Goal: Check status: Check status

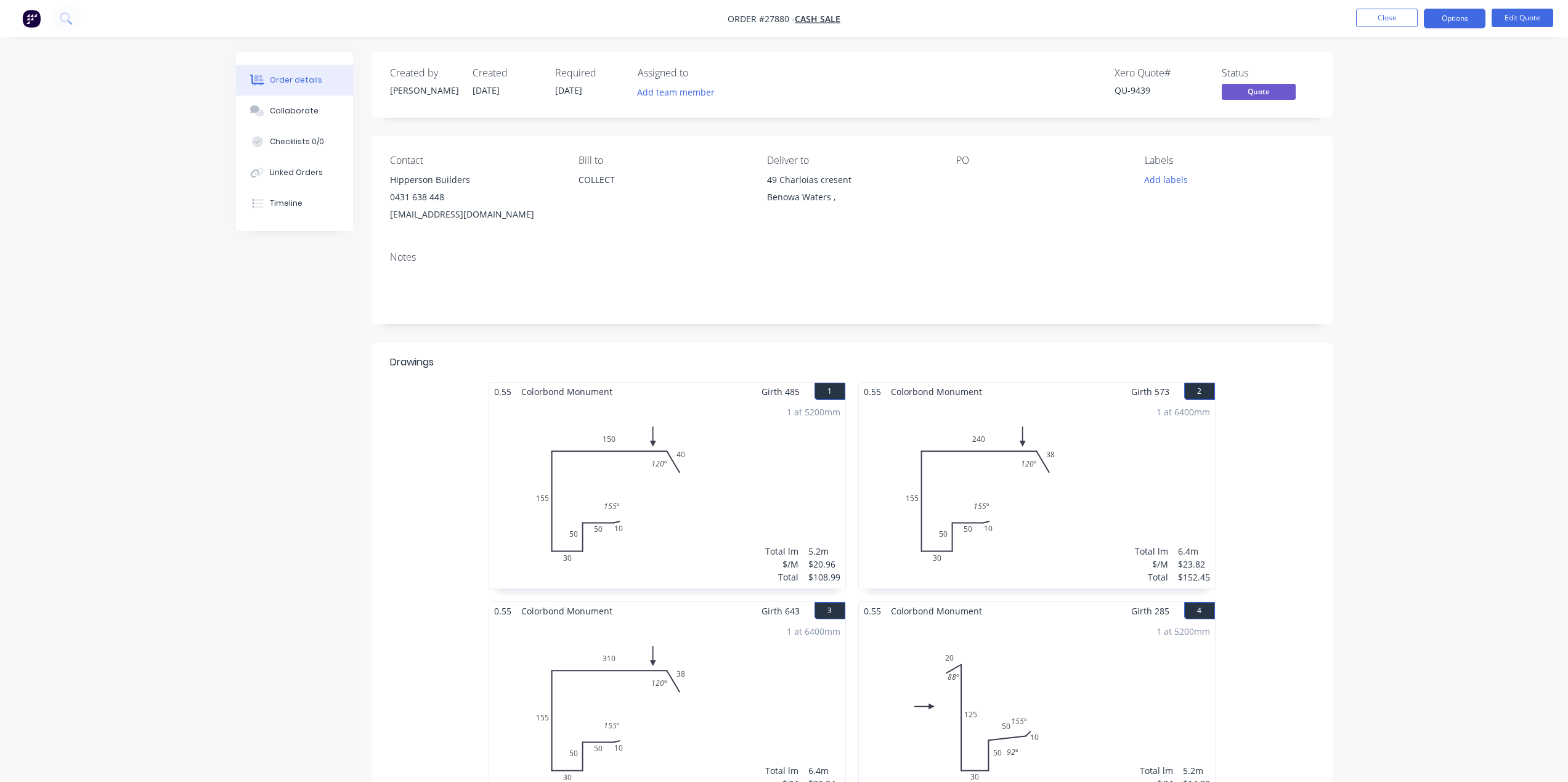
scroll to position [82, 0]
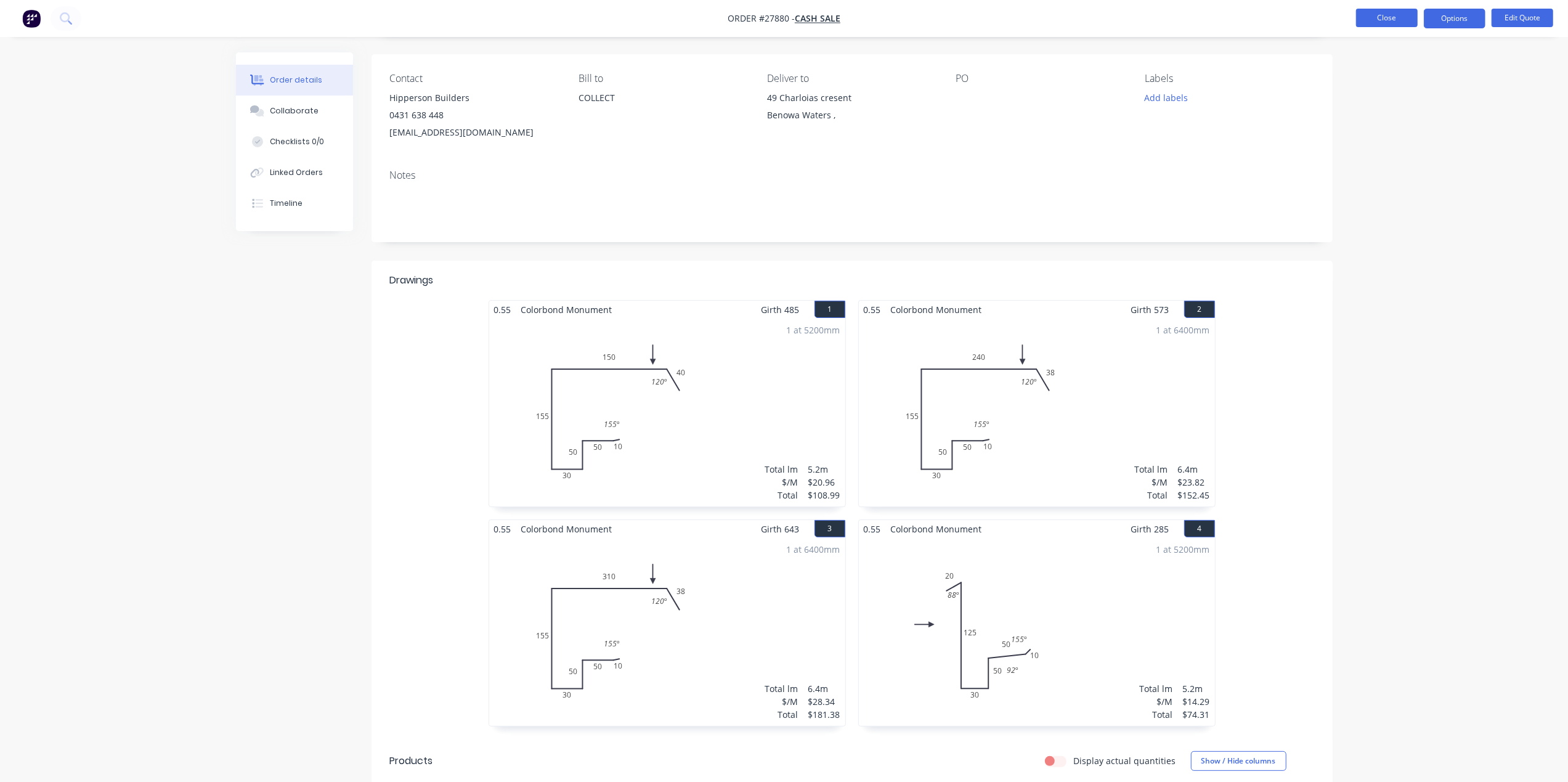
click at [1377, 15] on button "Close" at bounding box center [1387, 18] width 62 height 18
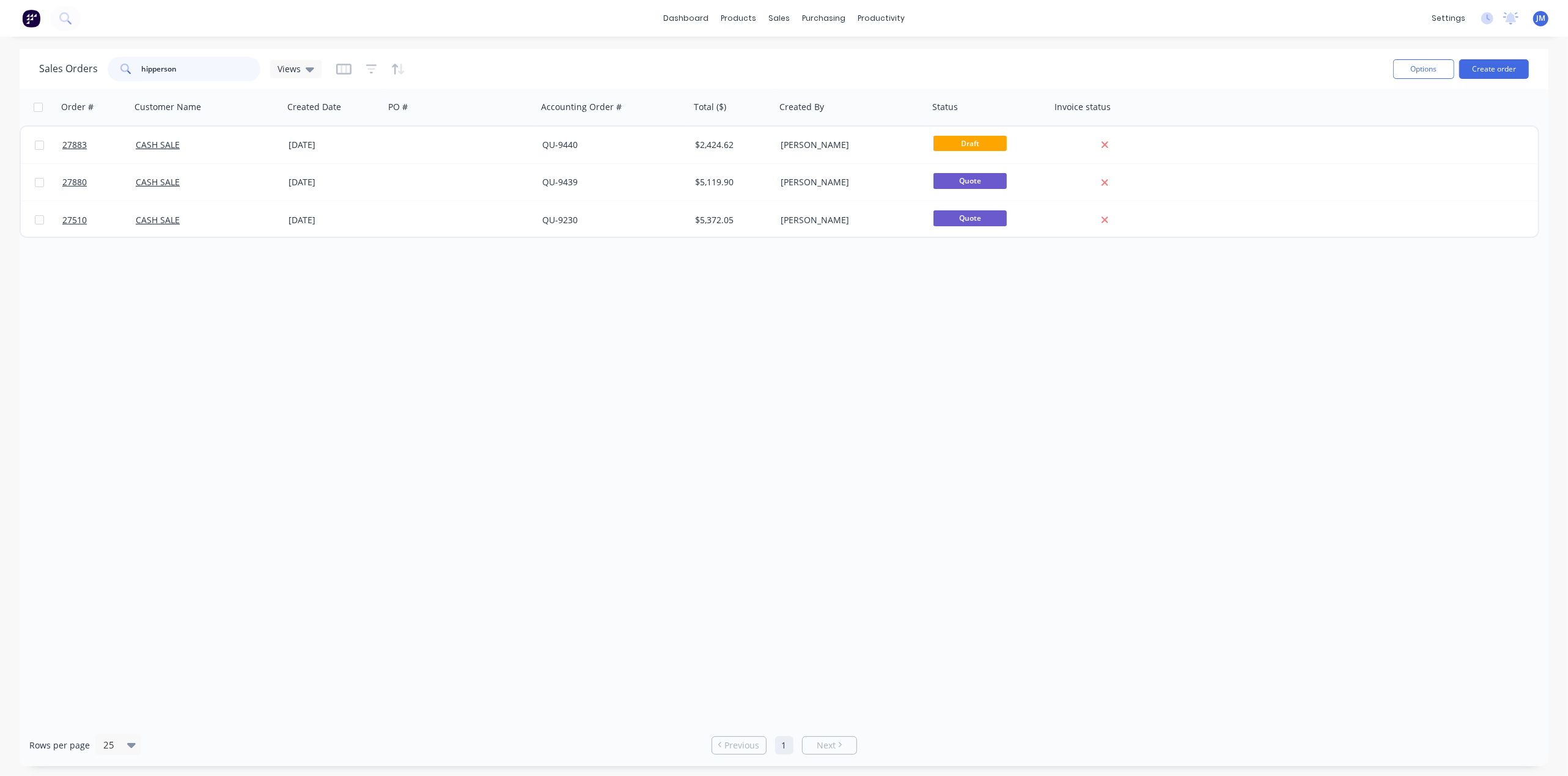
drag, startPoint x: 172, startPoint y: 73, endPoint x: 2, endPoint y: 73, distance: 170.0
click at [2, 73] on div "Sales Orders hipperson Views Options Create order Order # Customer Name Created…" at bounding box center [784, 408] width 1568 height 717
type input "t"
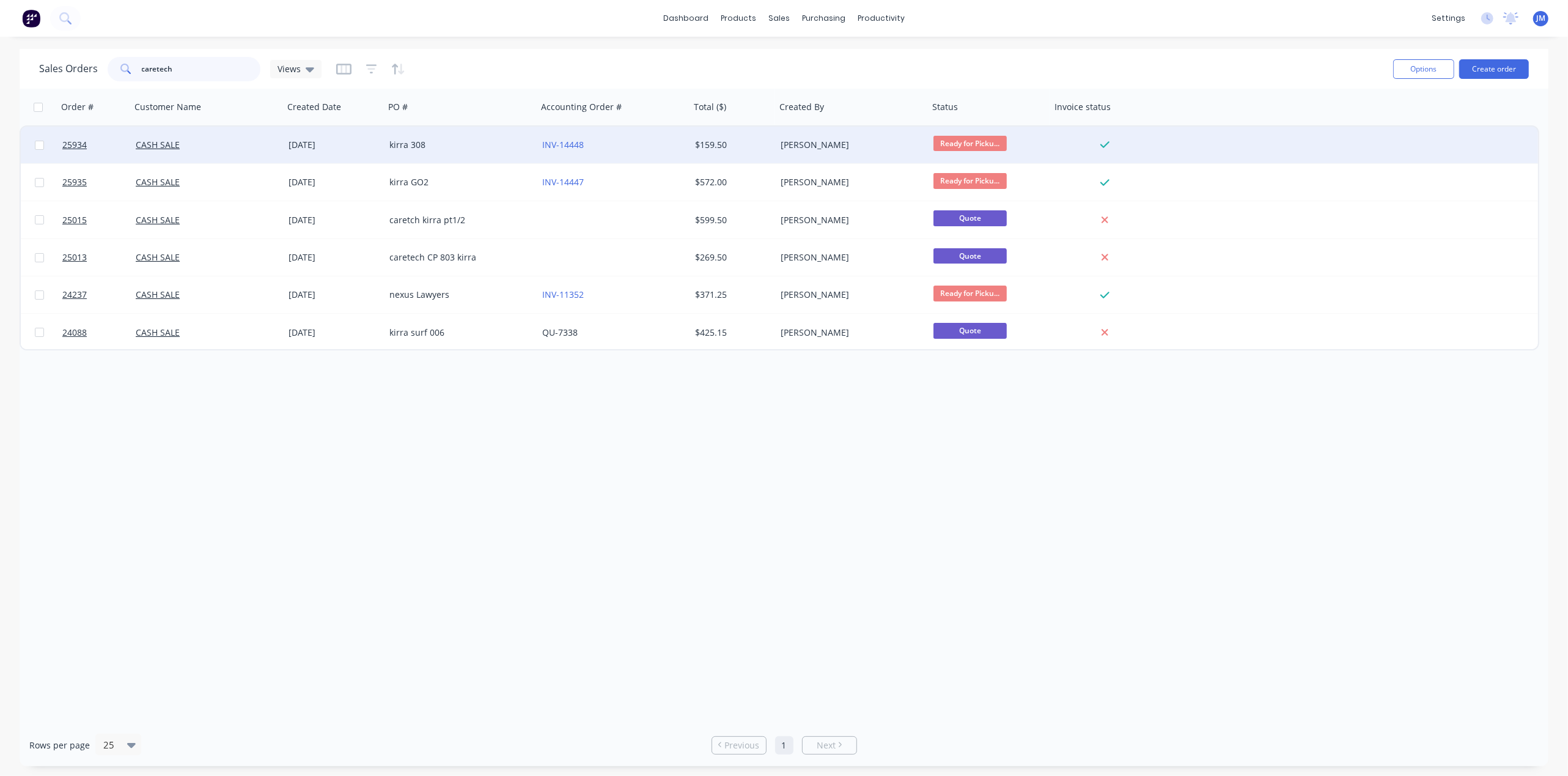
type input "caretech"
click at [636, 146] on div "INV-14448" at bounding box center [609, 145] width 135 height 12
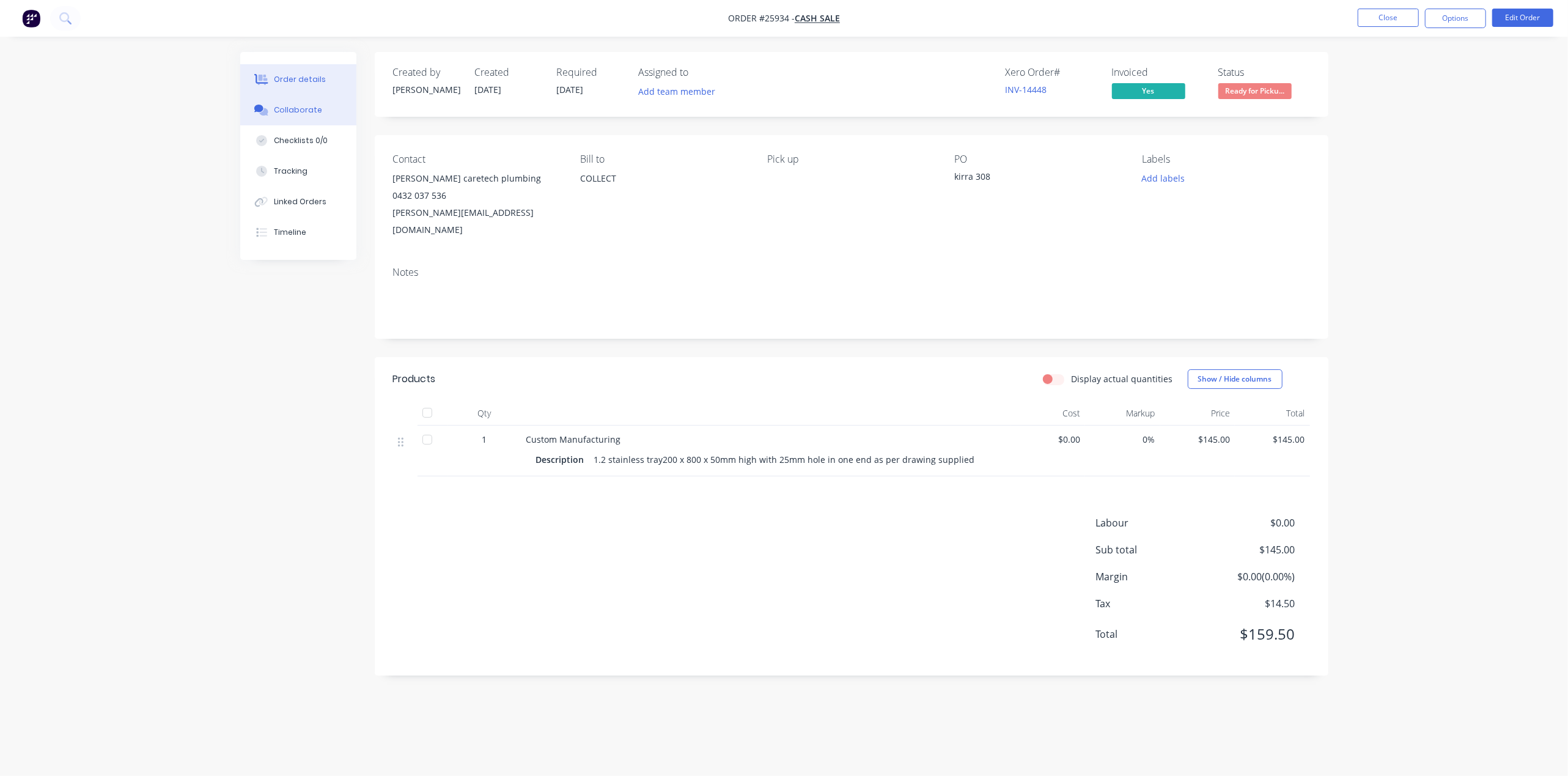
click at [314, 119] on button "Collaborate" at bounding box center [298, 111] width 116 height 31
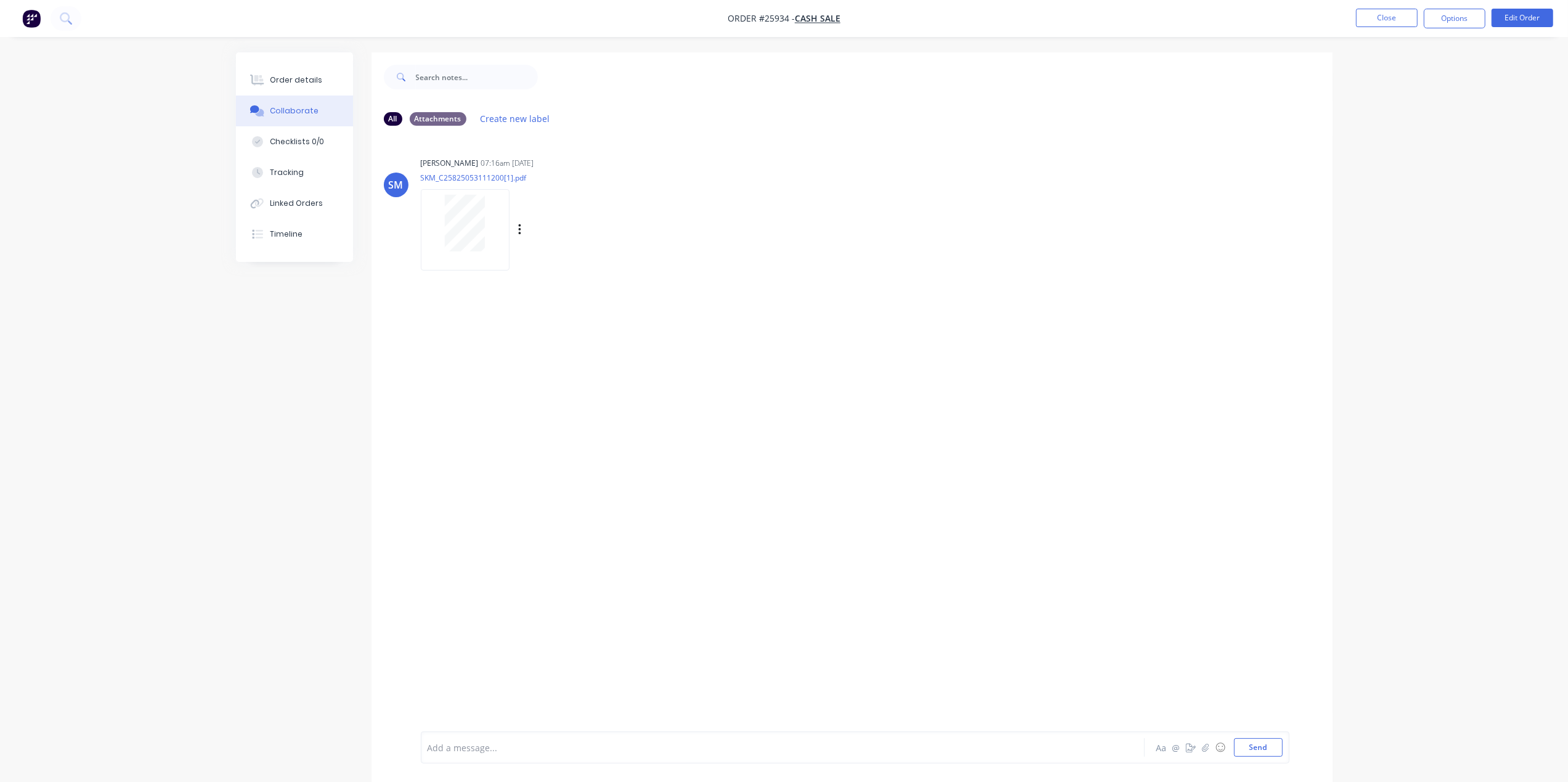
click at [473, 276] on div "Labels Download" at bounding box center [534, 229] width 226 height 92
click at [462, 257] on div at bounding box center [465, 229] width 89 height 80
click at [294, 77] on div "Order details" at bounding box center [296, 80] width 52 height 11
